Goal: Use online tool/utility: Utilize a website feature to perform a specific function

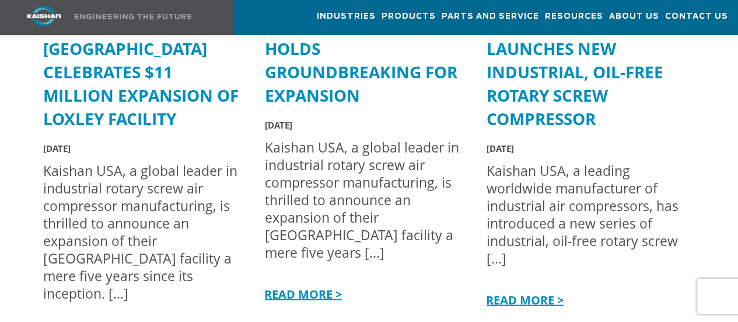
scroll to position [3327, 0]
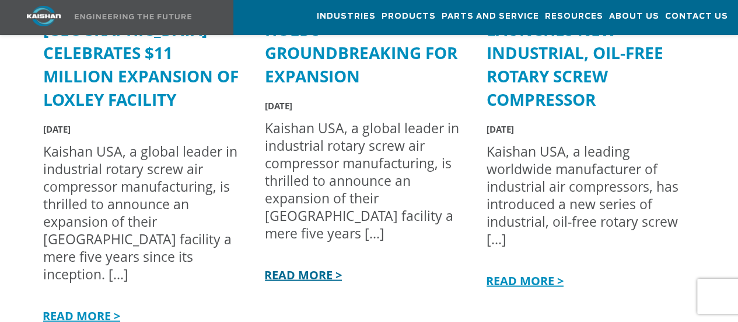
click at [301, 267] on link "READ MORE >" at bounding box center [302, 275] width 80 height 16
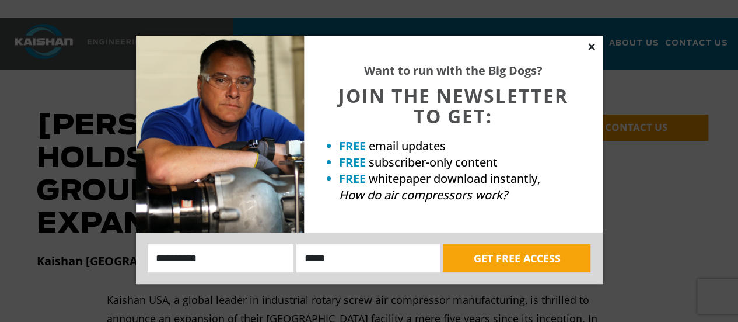
click at [591, 44] on icon at bounding box center [591, 46] width 6 height 6
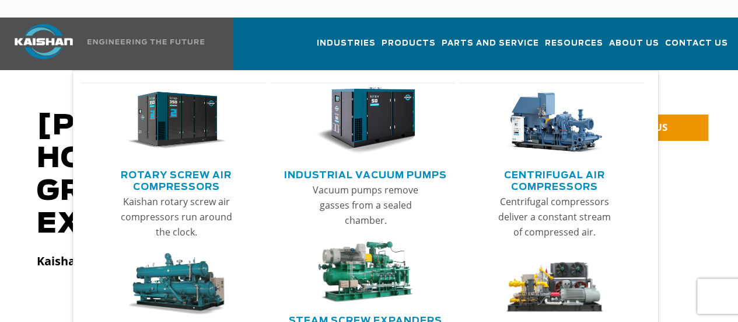
click at [158, 120] on img "Main menu" at bounding box center [177, 120] width 100 height 67
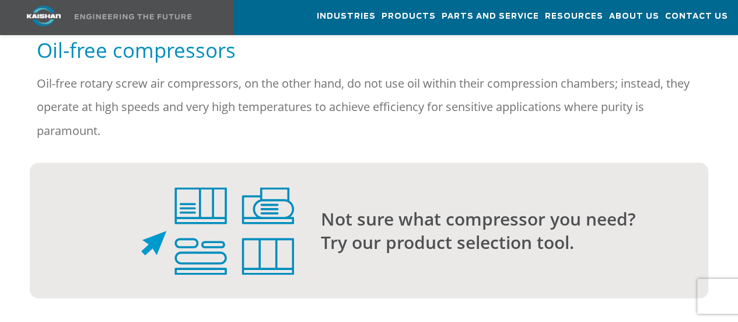
scroll to position [1109, 0]
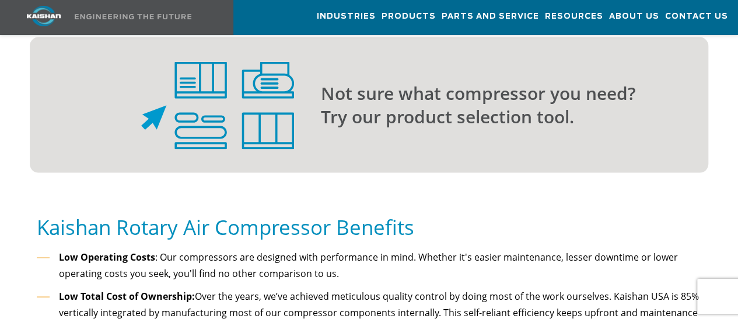
click at [432, 103] on p "Not sure what compressor you need? Try our product selection tool." at bounding box center [491, 105] width 341 height 47
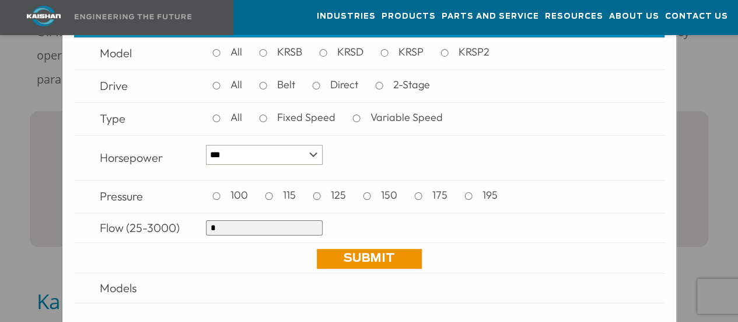
scroll to position [992, 0]
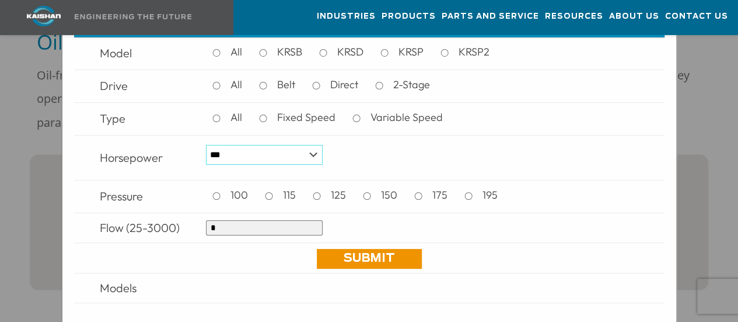
click at [308, 151] on select "*** * *** ** ** ** ** ** ** ** ** ** *** *** *** *** *** *** *** *** *** *** ***" at bounding box center [264, 155] width 117 height 20
select select "**"
click at [206, 145] on select "*** * *** ** ** ** ** ** ** ** ** ** *** *** *** *** *** *** *** *** *** *** ***" at bounding box center [264, 155] width 117 height 20
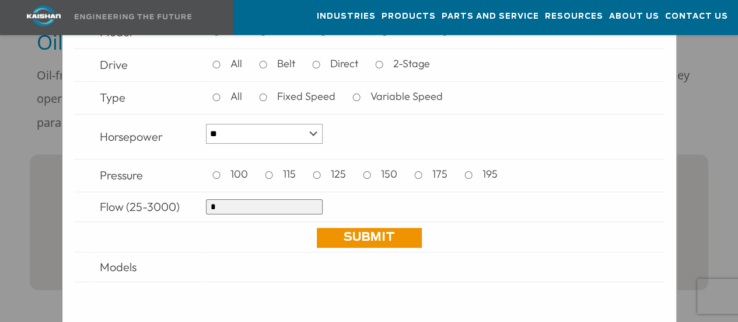
drag, startPoint x: 377, startPoint y: 233, endPoint x: 476, endPoint y: 44, distance: 214.1
click at [377, 233] on link "Submit" at bounding box center [369, 238] width 105 height 20
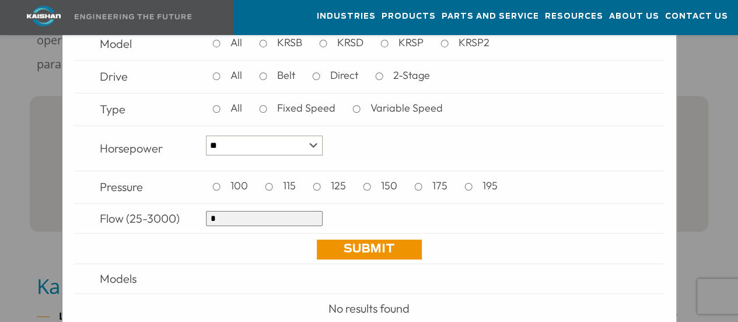
scroll to position [0, 0]
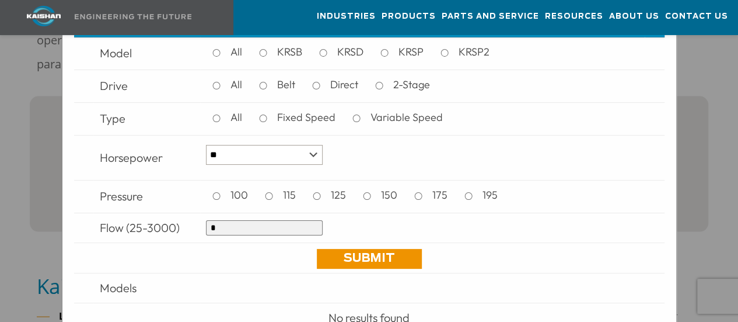
drag, startPoint x: 260, startPoint y: 225, endPoint x: 144, endPoint y: 204, distance: 117.4
click at [144, 204] on tbody "Model All KRSB KRSD KRSP KRSP2 Drive All Belt Direct 2-Stage Type All Fixed Spe…" at bounding box center [369, 184] width 591 height 295
click at [364, 261] on link "Submit" at bounding box center [369, 259] width 105 height 20
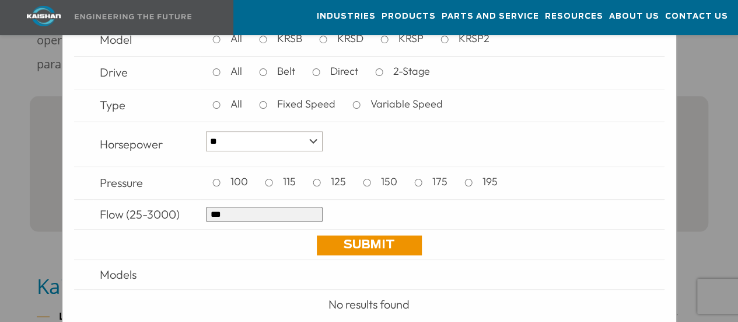
scroll to position [21, 0]
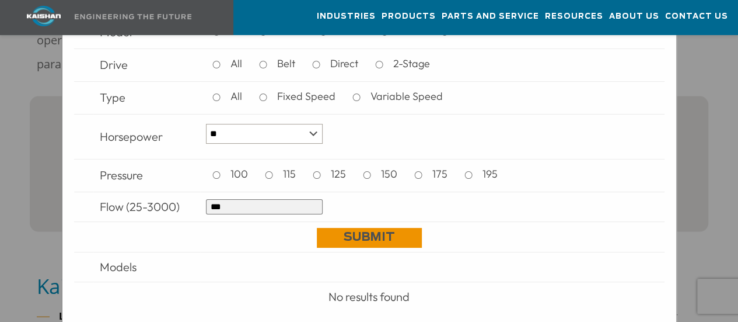
click at [365, 238] on link "Submit" at bounding box center [369, 238] width 105 height 20
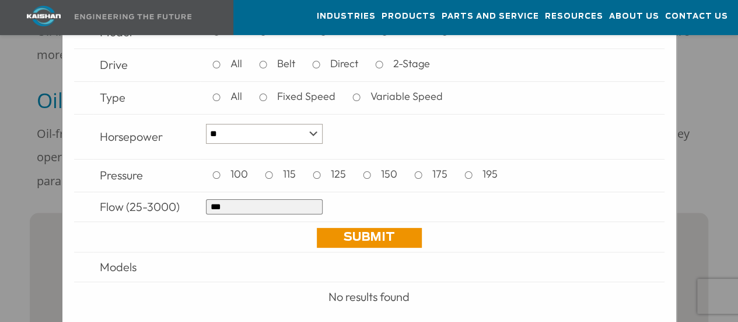
drag, startPoint x: 230, startPoint y: 208, endPoint x: 203, endPoint y: 207, distance: 27.5
click at [203, 207] on td "***" at bounding box center [422, 206] width 445 height 30
type input "***"
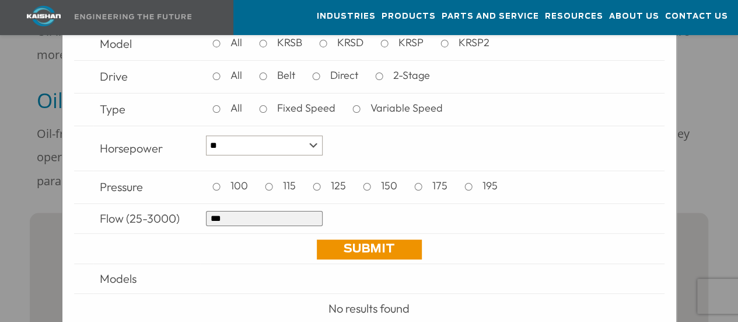
scroll to position [0, 0]
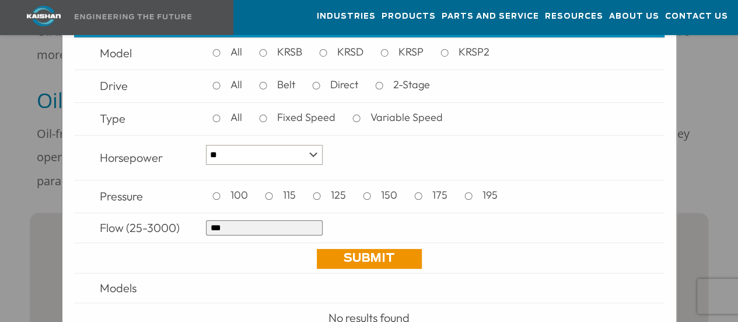
click at [211, 82] on div "All Belt Direct 2-Stage" at bounding box center [323, 86] width 235 height 20
click at [364, 261] on link "Submit" at bounding box center [369, 259] width 105 height 20
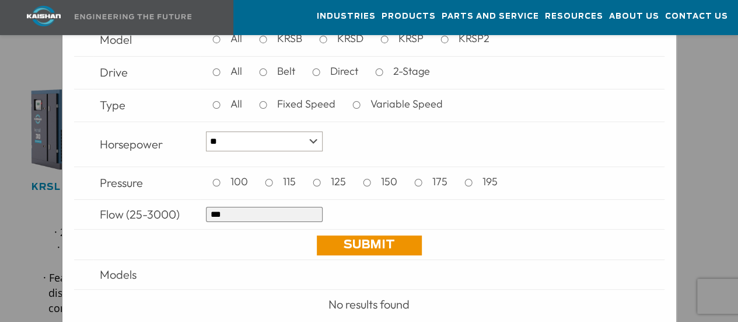
scroll to position [21, 0]
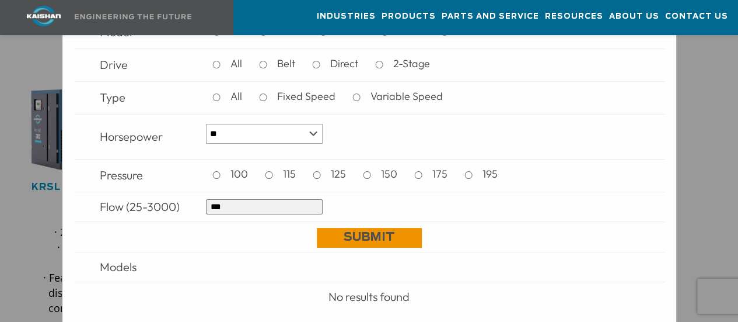
click at [342, 242] on link "Submit" at bounding box center [369, 238] width 105 height 20
click at [311, 133] on select "*** * *** ** ** ** ** ** ** ** ** ** *** *** *** *** *** *** *** *** *** *** ***" at bounding box center [264, 134] width 117 height 20
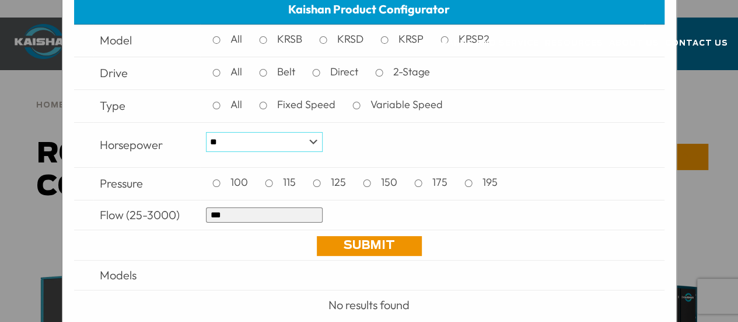
scroll to position [0, 0]
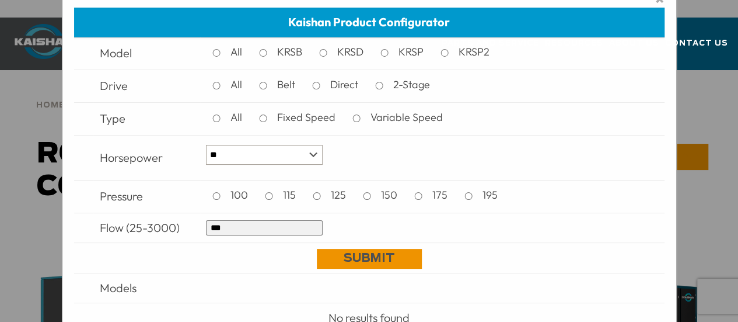
click at [349, 266] on link "Submit" at bounding box center [369, 259] width 105 height 20
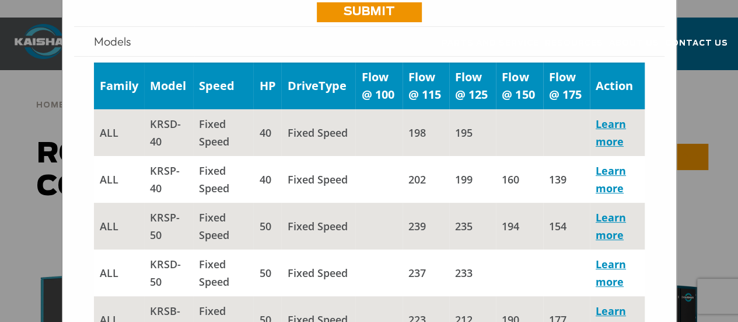
scroll to position [12, 0]
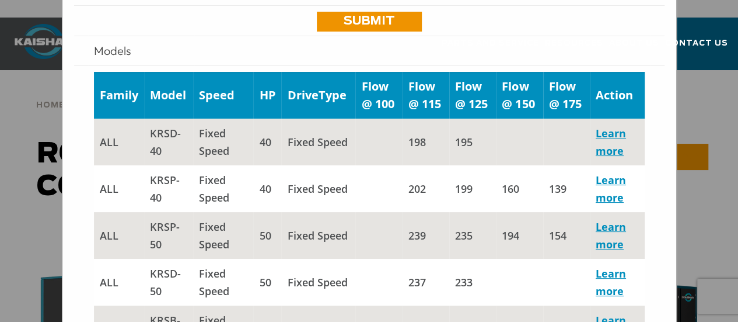
click at [30, 74] on div "× Kaishan Product Configurator Model All KRSB KRSD KRSP KRSP2 Drive All Belt Di…" at bounding box center [369, 161] width 738 height 322
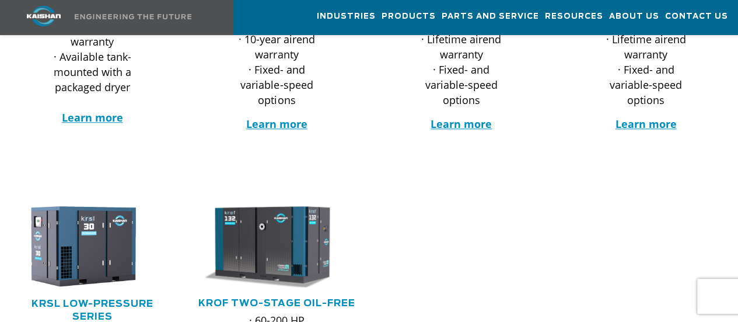
scroll to position [0, 0]
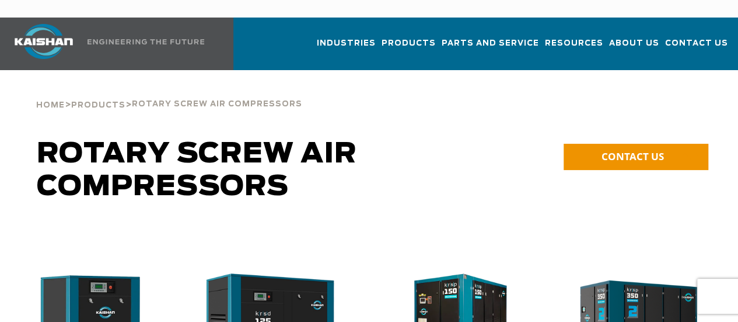
click at [42, 24] on img at bounding box center [44, 41] width 88 height 35
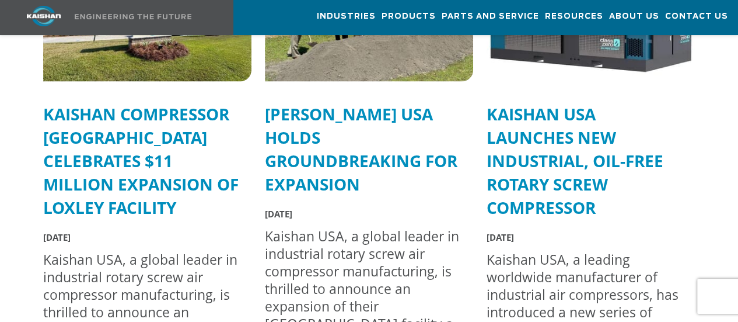
scroll to position [3210, 0]
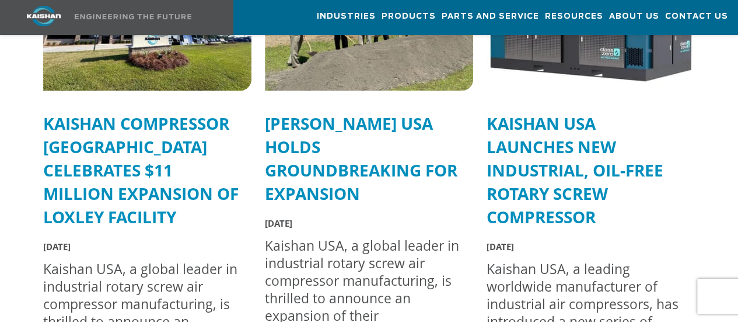
click at [117, 127] on link "Kaishan Compressor [GEOGRAPHIC_DATA] Celebrates $11 Million Expansion of Loxley…" at bounding box center [141, 169] width 196 height 116
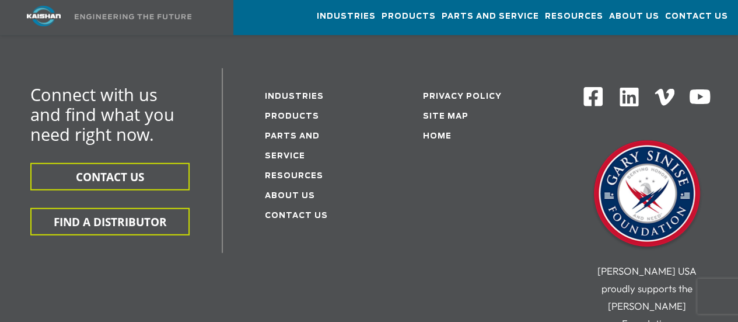
scroll to position [1284, 0]
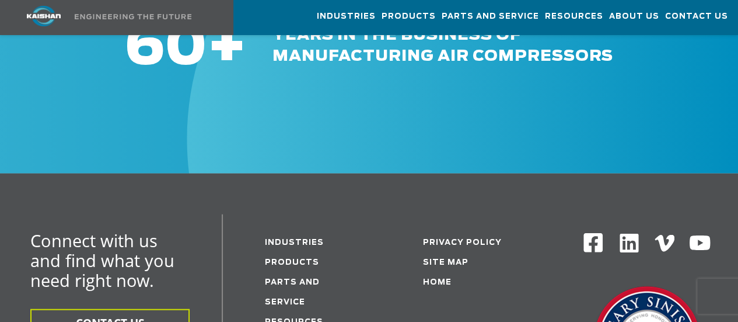
click at [130, 12] on link at bounding box center [103, 17] width 207 height 35
